Goal: Check status

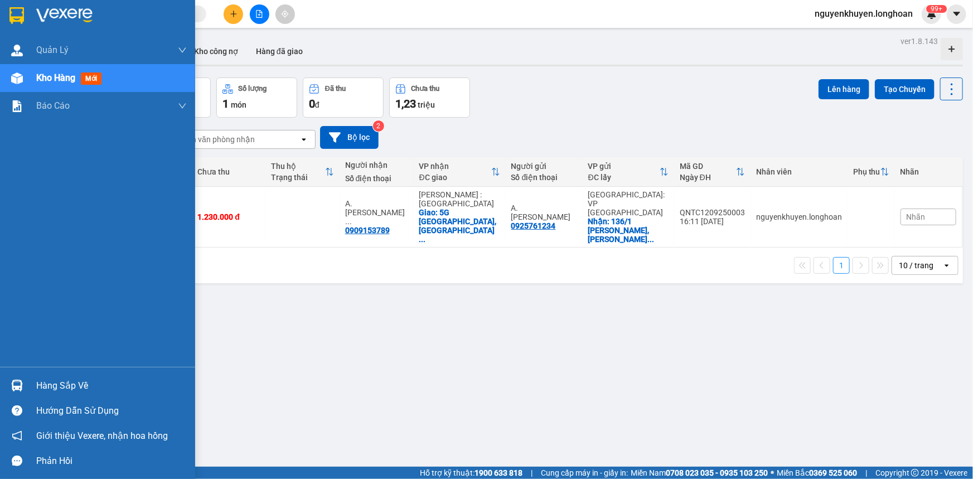
click at [73, 386] on div "Hàng sắp về" at bounding box center [111, 386] width 151 height 17
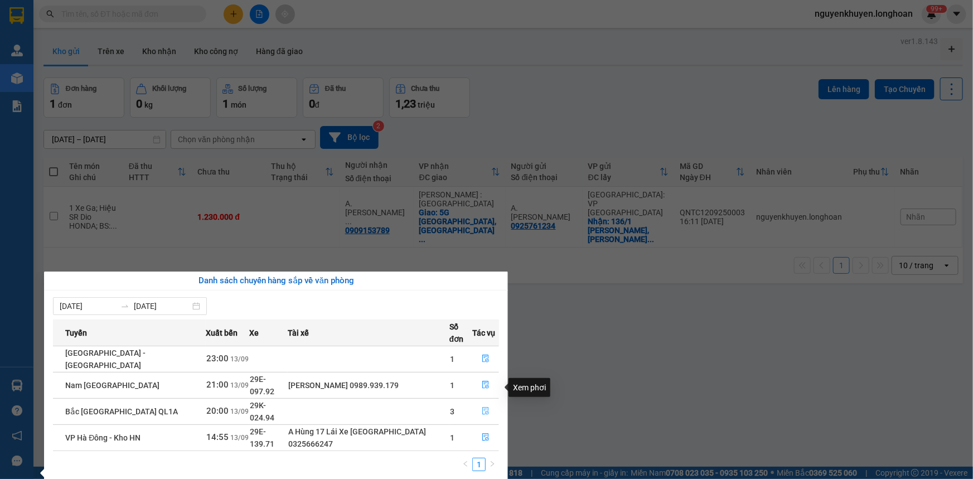
click at [484, 407] on icon "file-done" at bounding box center [485, 411] width 7 height 8
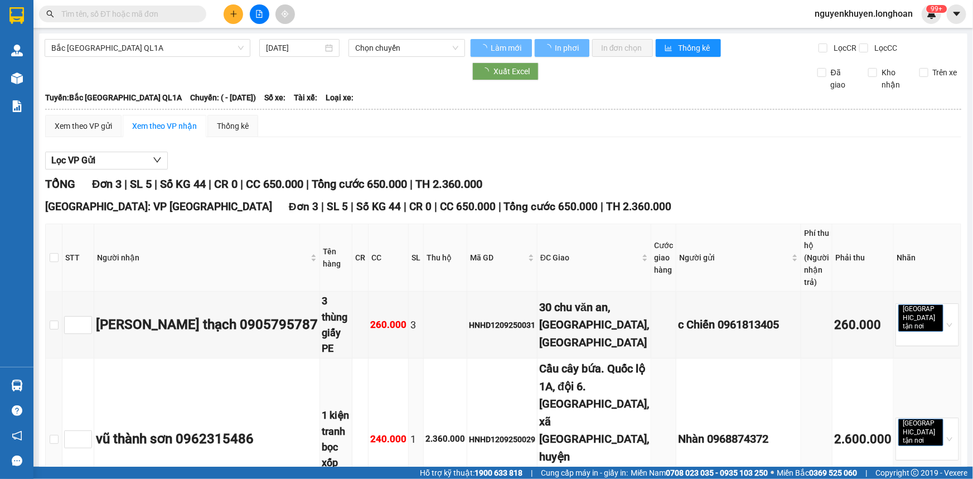
type input "[DATE]"
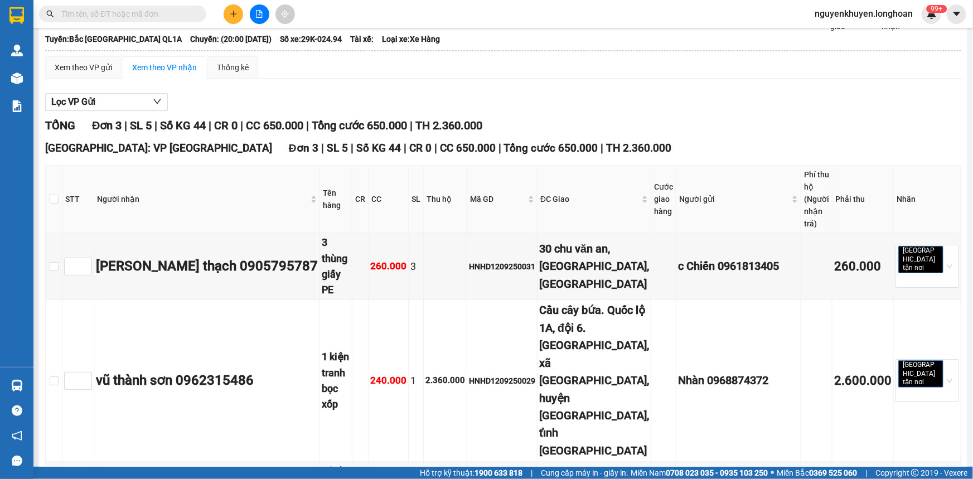
scroll to position [92, 0]
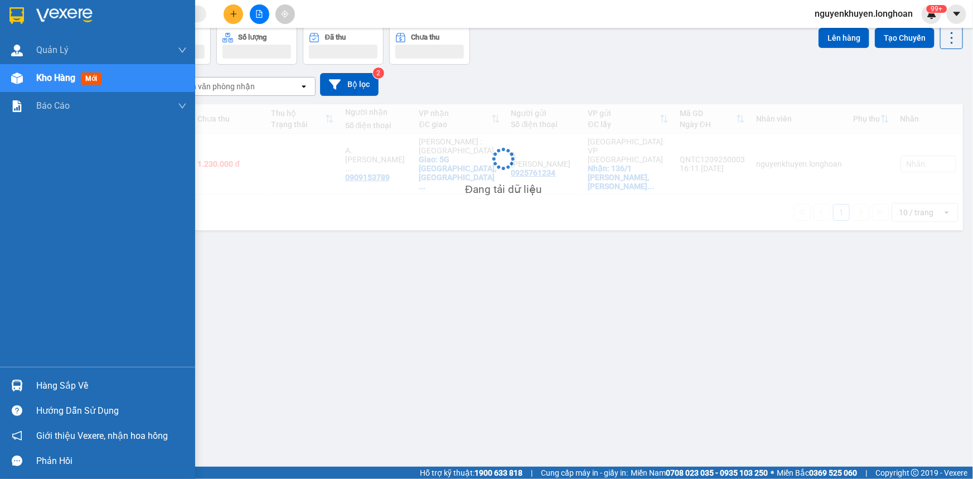
scroll to position [51, 0]
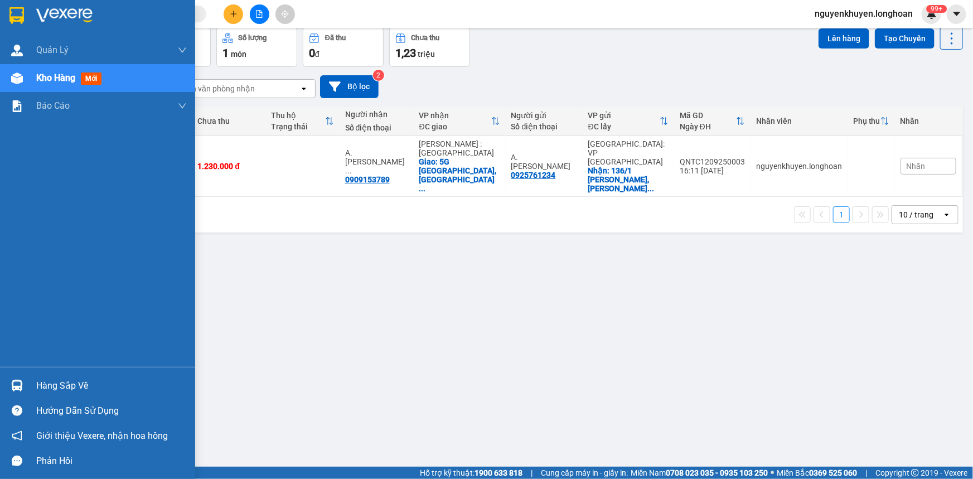
click at [54, 389] on div "Hàng sắp về" at bounding box center [111, 386] width 151 height 17
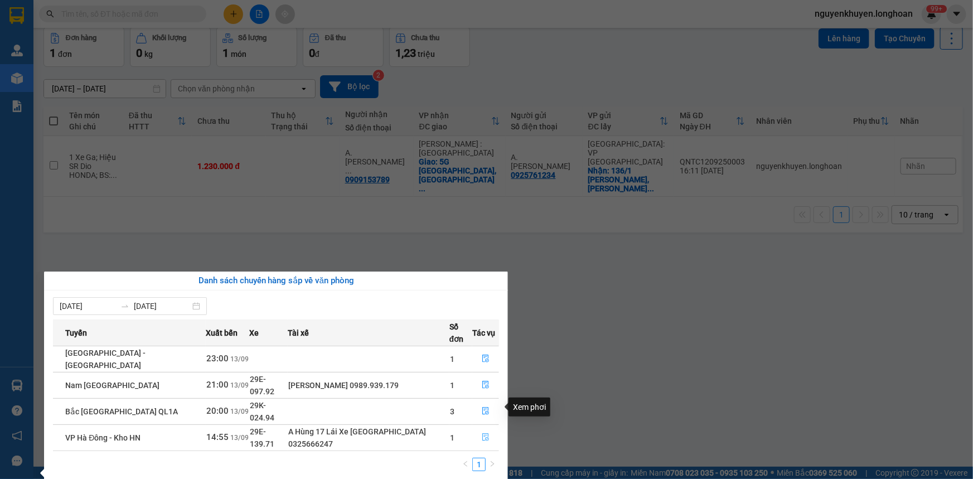
click at [485, 433] on icon "file-done" at bounding box center [485, 437] width 7 height 8
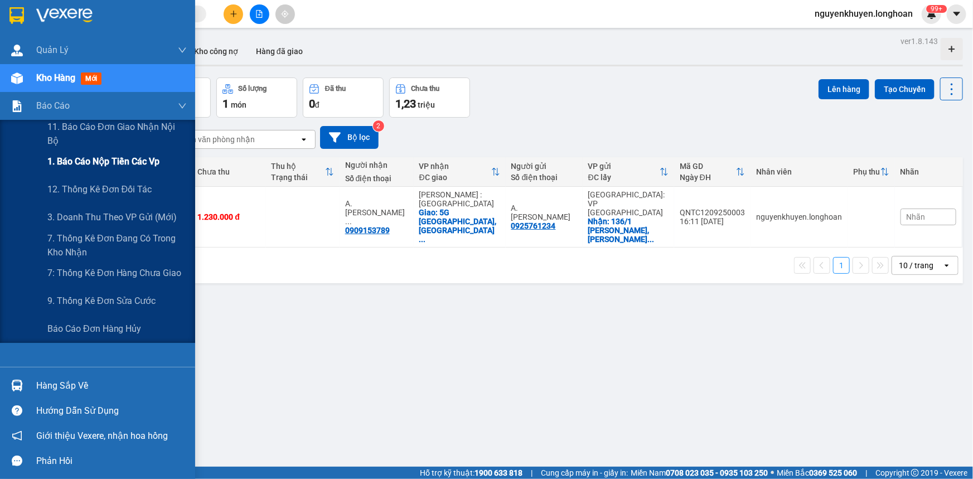
click at [58, 163] on span "1. Báo cáo nộp tiền các vp" at bounding box center [103, 161] width 112 height 14
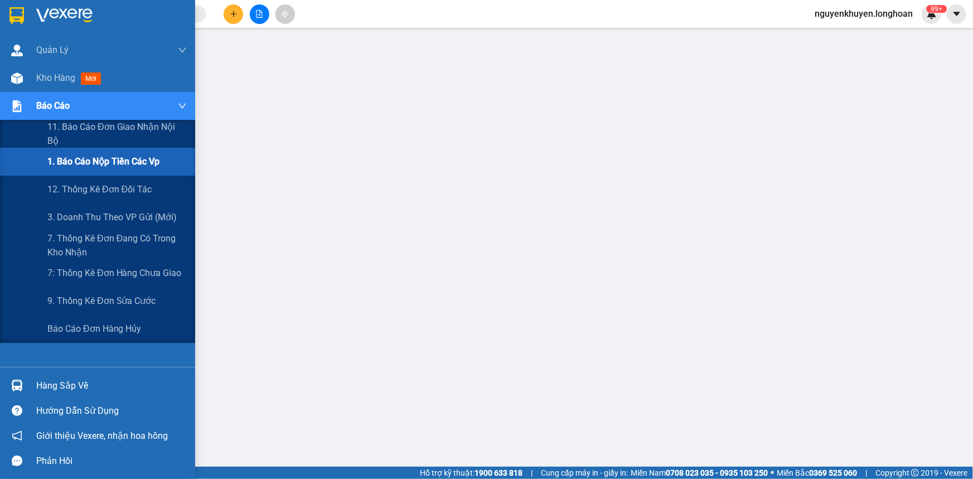
click at [41, 101] on span "Báo cáo" at bounding box center [52, 106] width 33 height 14
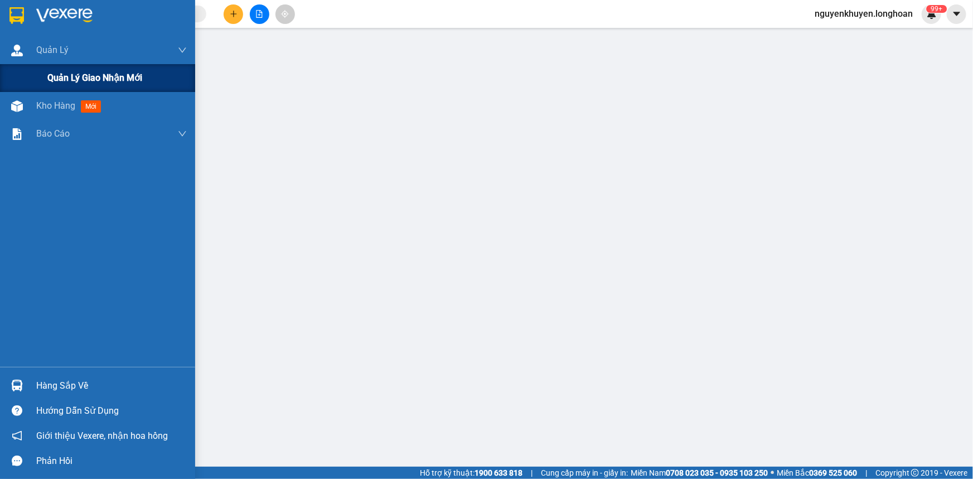
click at [70, 75] on span "Quản lý giao nhận mới" at bounding box center [94, 78] width 95 height 14
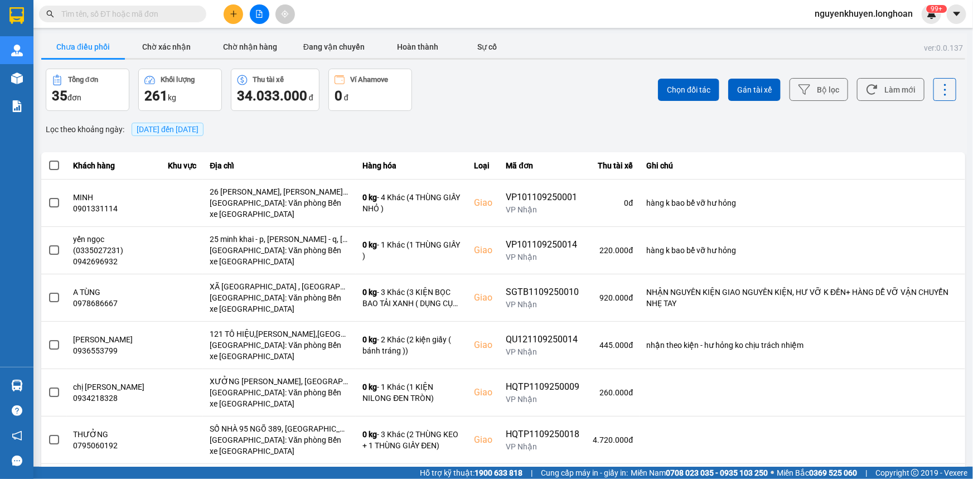
click at [192, 127] on span "14/09/2025 đến 14/09/2025" at bounding box center [168, 129] width 62 height 9
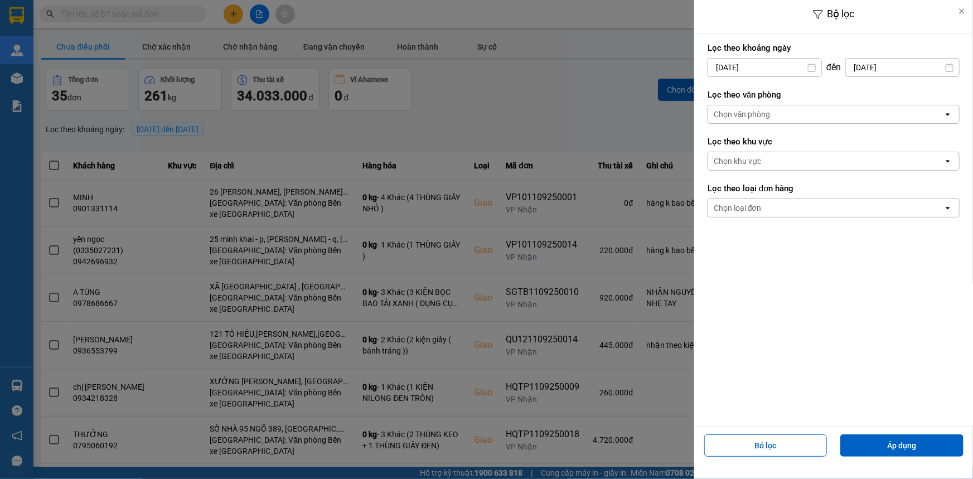
click at [747, 112] on div "Chọn văn phòng" at bounding box center [742, 114] width 57 height 11
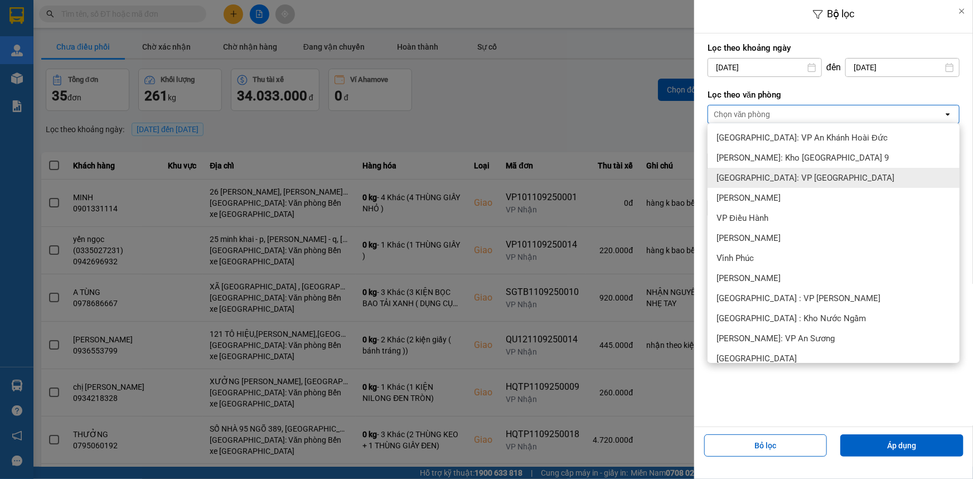
click at [790, 179] on span "[GEOGRAPHIC_DATA]: VP [GEOGRAPHIC_DATA]" at bounding box center [806, 177] width 178 height 11
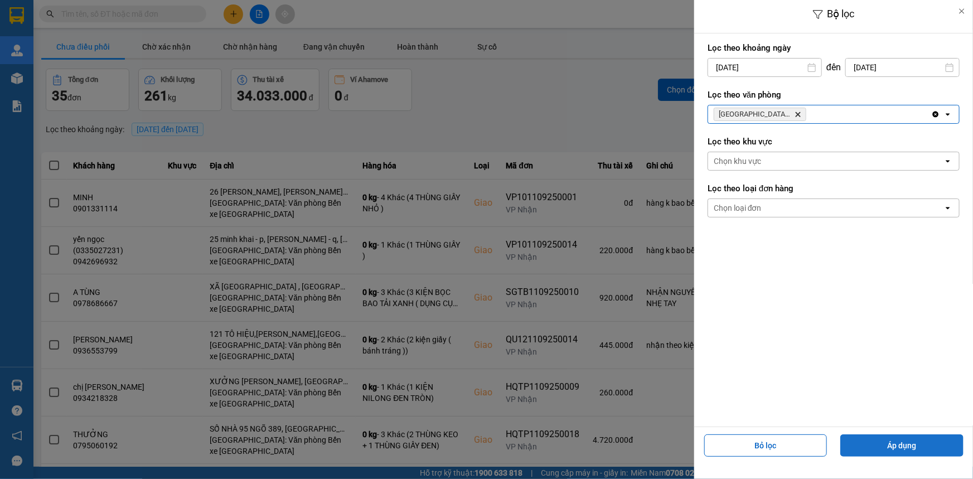
click at [917, 449] on button "Áp dụng" at bounding box center [901, 445] width 123 height 22
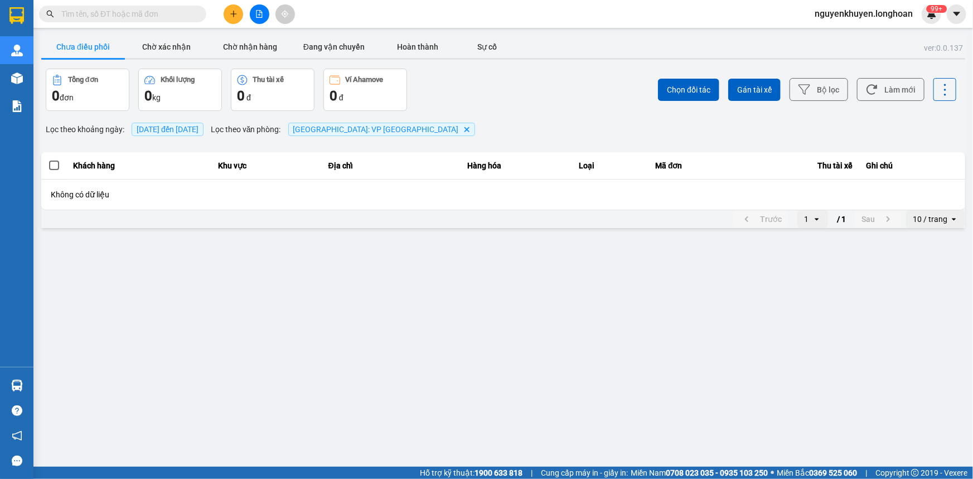
click at [235, 306] on main "ver: 0.0.137 Chưa điều phối Chờ xác nhận Chờ nhận hàng Đang vận chuyển Hoàn thà…" at bounding box center [486, 233] width 973 height 467
